Goal: Task Accomplishment & Management: Manage account settings

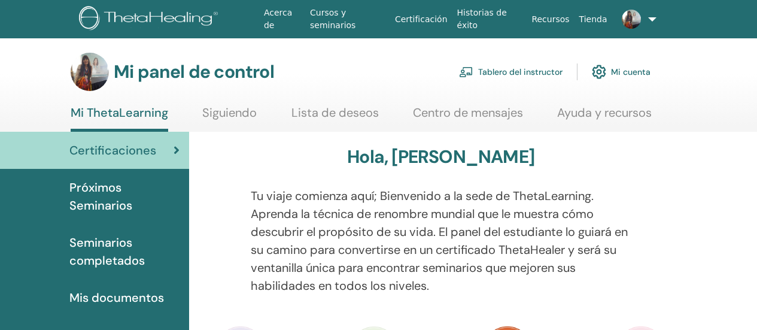
click at [537, 72] on font "Tablero del instructor" at bounding box center [520, 72] width 84 height 11
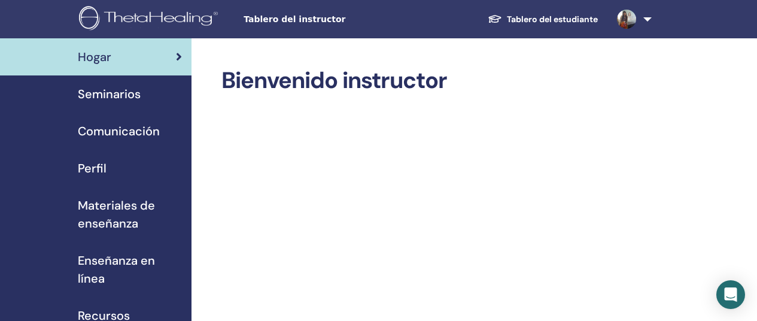
click at [625, 17] on img at bounding box center [626, 19] width 19 height 19
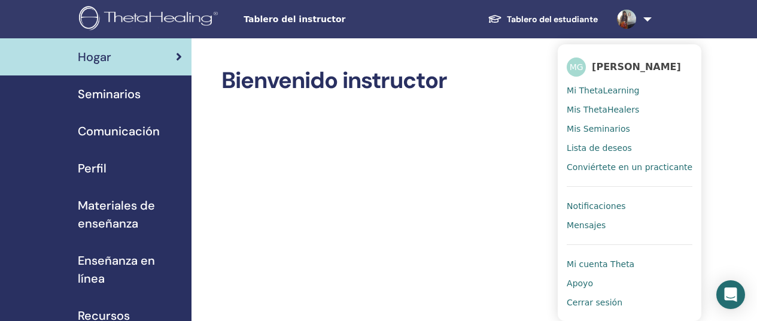
click at [610, 93] on span "Mi ThetaLearning" at bounding box center [603, 90] width 72 height 11
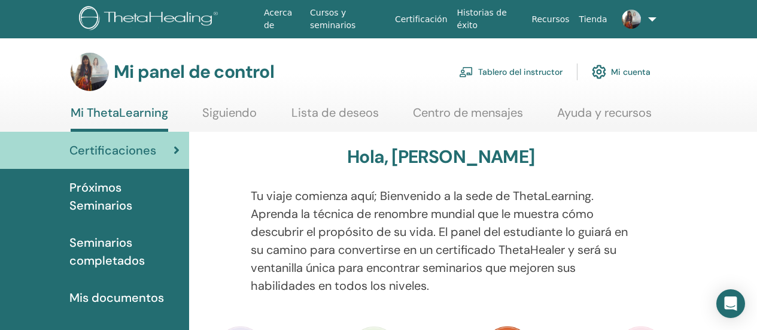
click at [537, 72] on font "Tablero del instructor" at bounding box center [520, 72] width 84 height 11
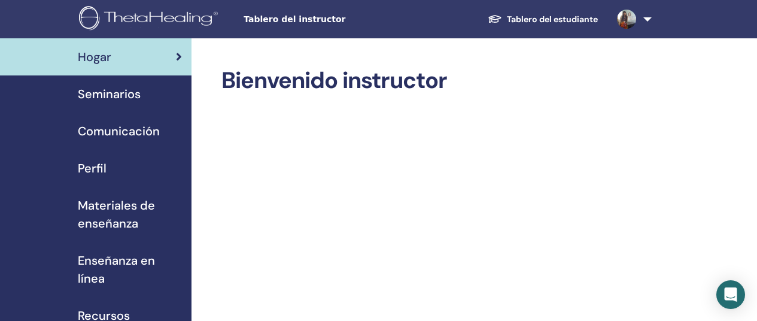
click at [124, 129] on span "Comunicación" at bounding box center [119, 131] width 82 height 18
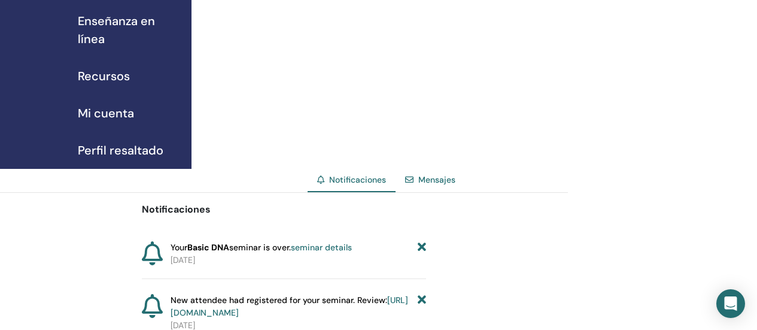
scroll to position [299, 0]
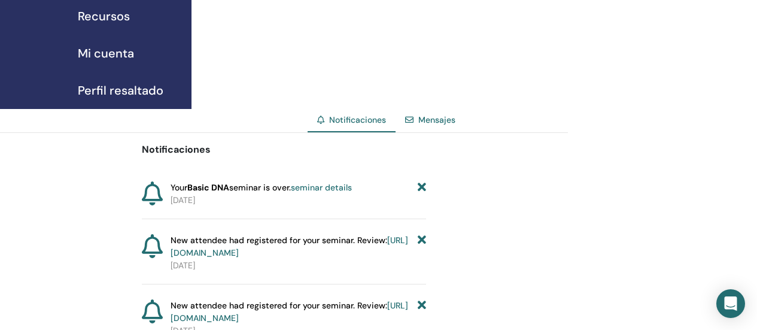
click at [318, 190] on link "seminar details" at bounding box center [321, 187] width 61 height 11
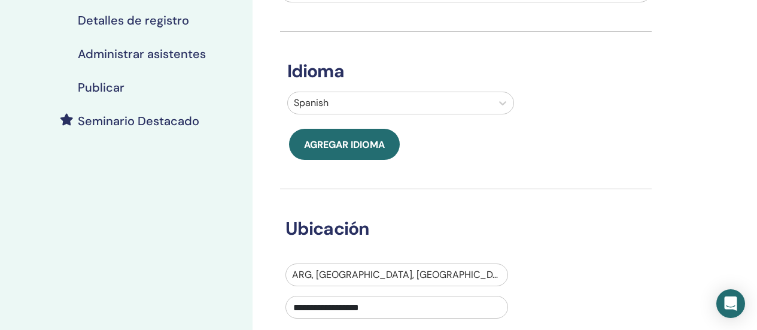
scroll to position [120, 0]
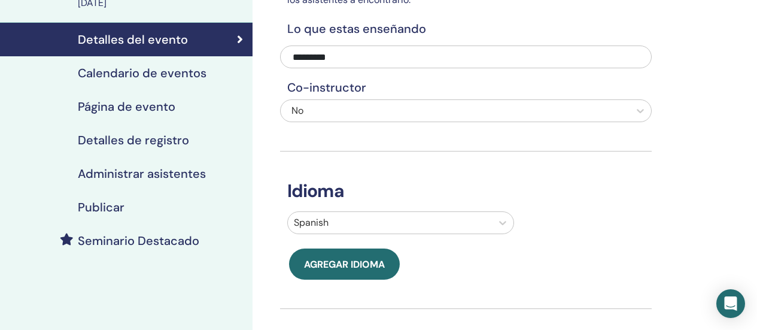
click at [115, 110] on h4 "Página de evento" at bounding box center [127, 106] width 98 height 14
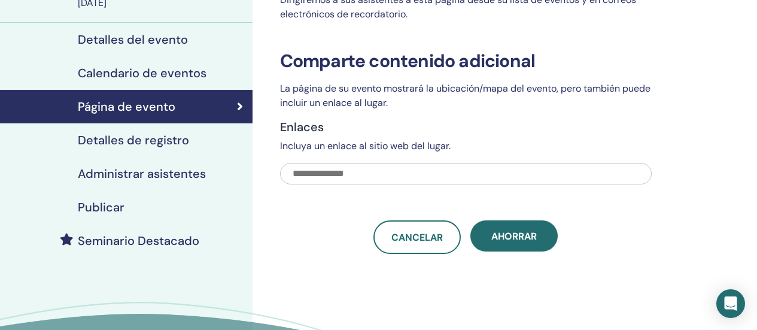
click at [118, 133] on h4 "Detalles de registro" at bounding box center [133, 140] width 111 height 14
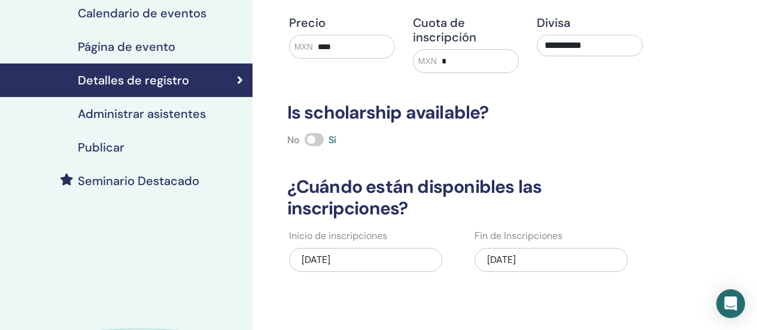
scroll to position [60, 0]
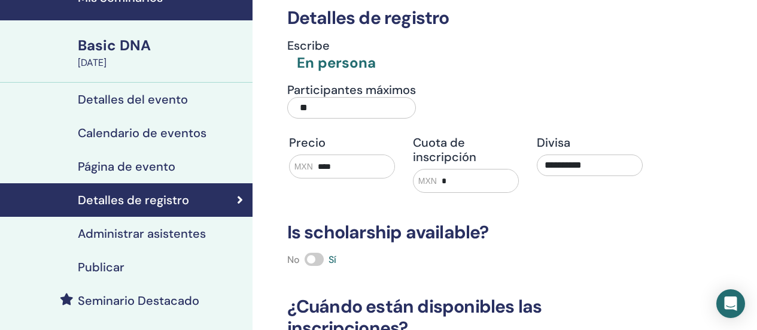
click at [117, 230] on h4 "Administrar asistentes" at bounding box center [142, 233] width 128 height 14
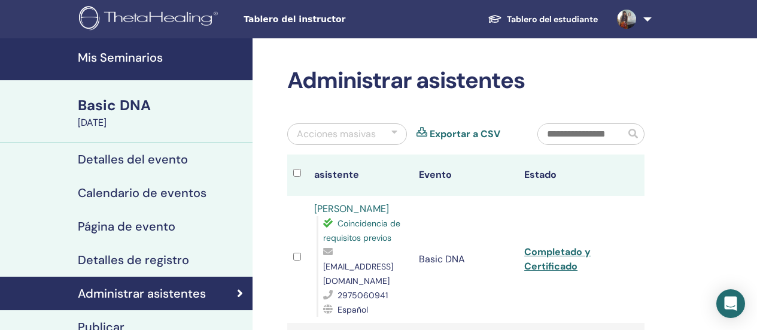
click at [90, 105] on div "Basic DNA" at bounding box center [162, 105] width 168 height 20
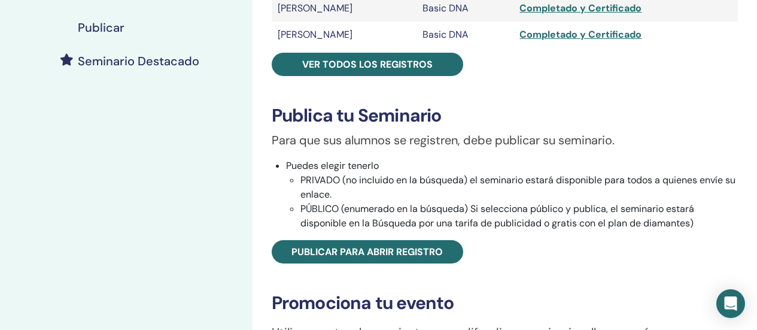
scroll to position [180, 0]
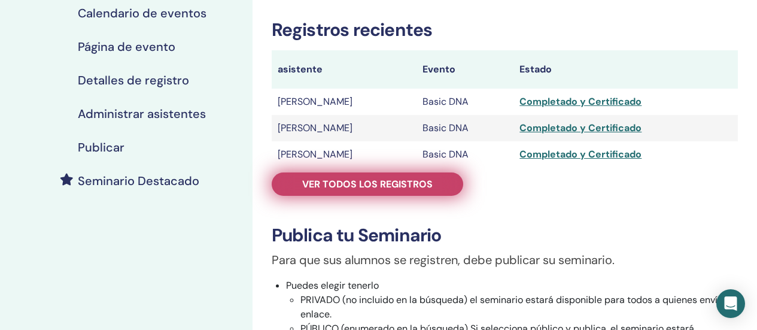
click at [361, 183] on span "Ver todos los registros" at bounding box center [367, 184] width 130 height 13
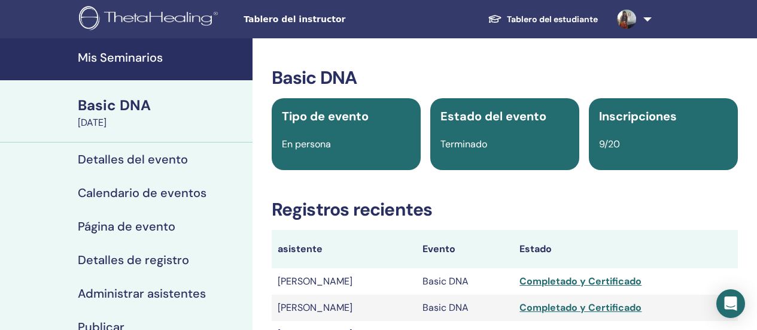
scroll to position [180, 0]
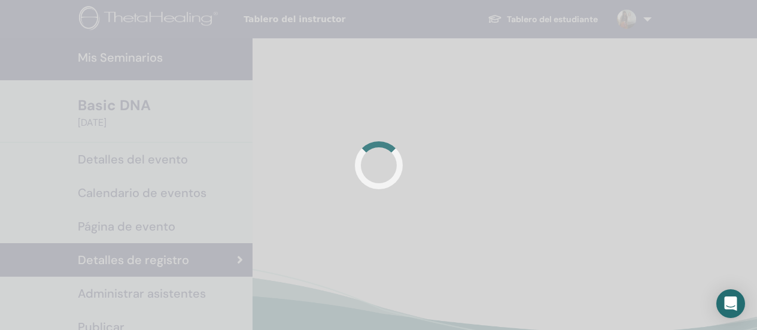
scroll to position [60, 0]
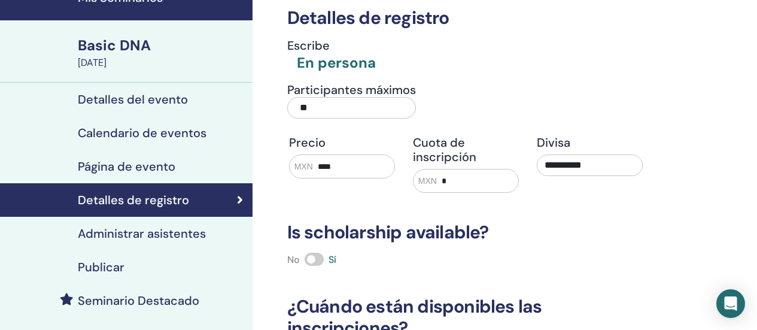
scroll to position [120, 0]
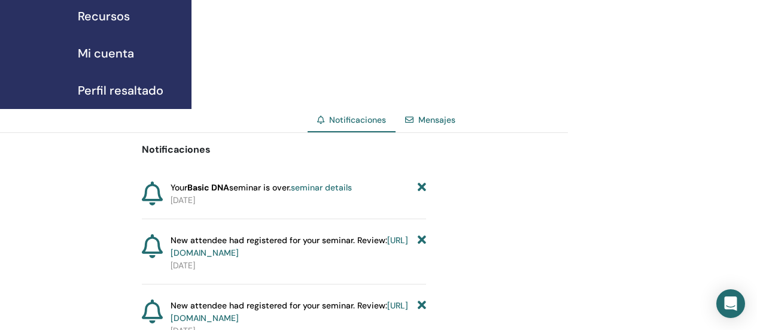
scroll to position [239, 0]
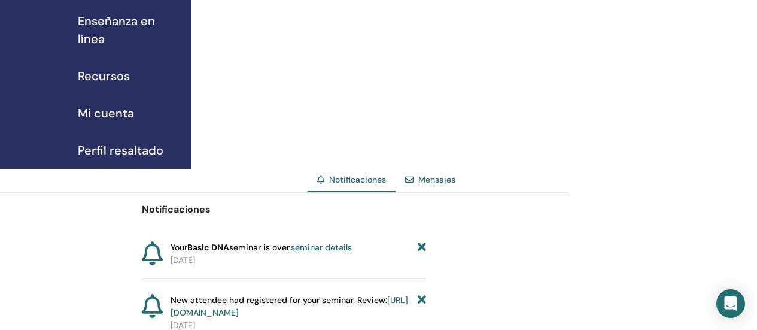
click at [117, 71] on span "Recursos" at bounding box center [104, 76] width 52 height 18
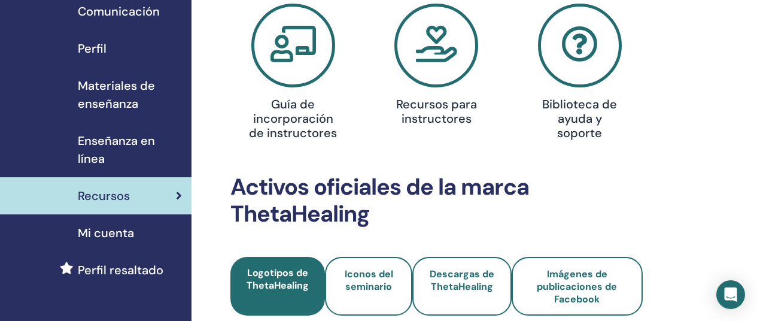
scroll to position [60, 0]
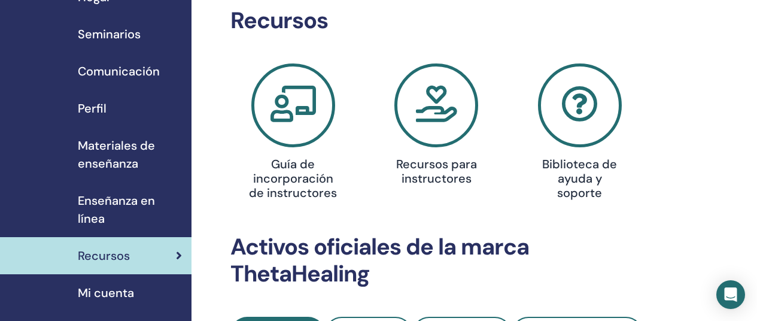
click at [430, 117] on icon at bounding box center [436, 105] width 84 height 84
